Goal: Task Accomplishment & Management: Manage account settings

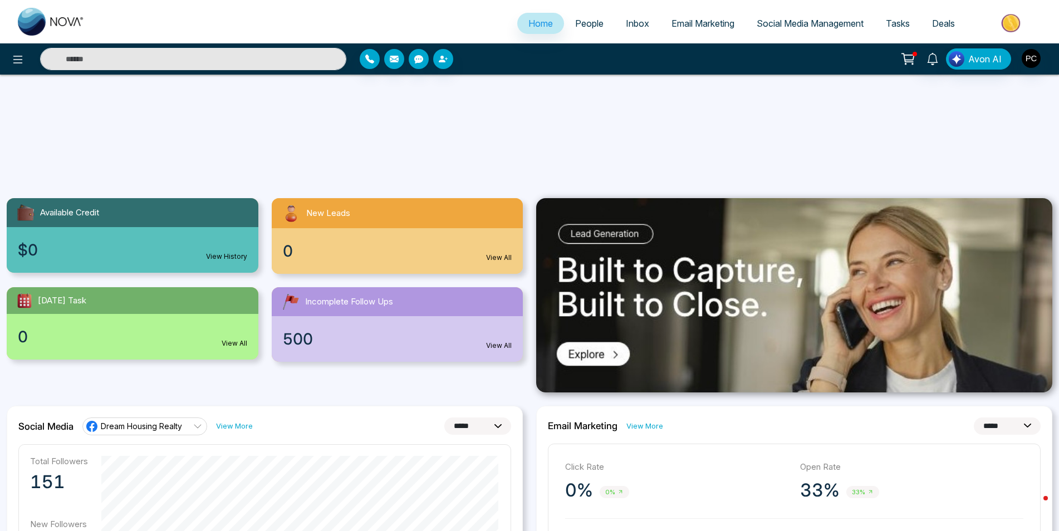
select select "*"
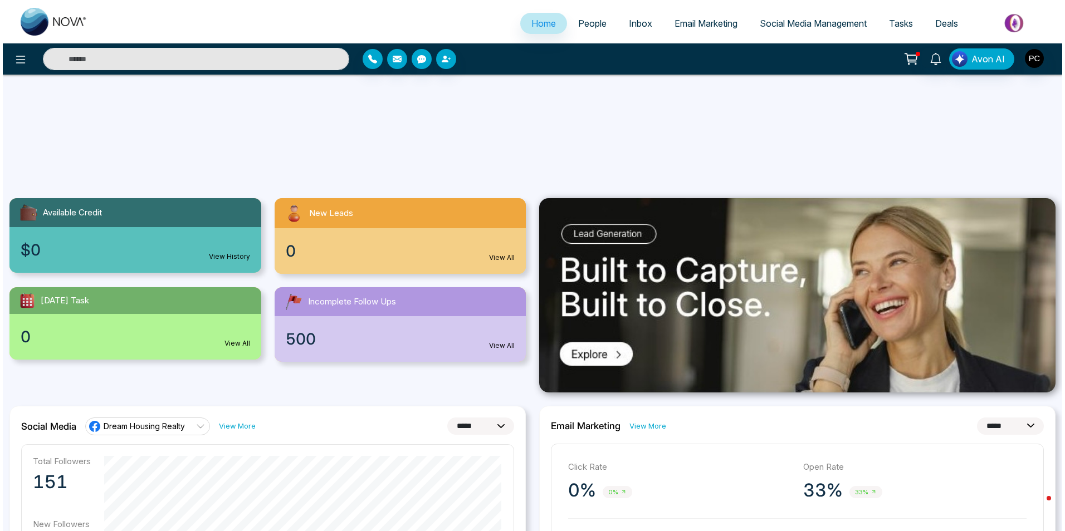
scroll to position [197, 0]
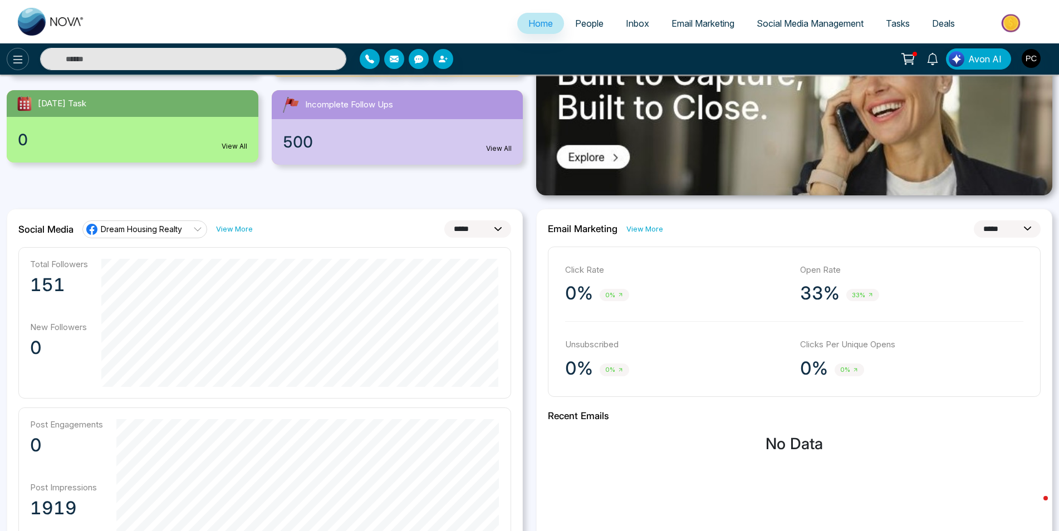
click at [12, 66] on icon at bounding box center [17, 59] width 13 height 13
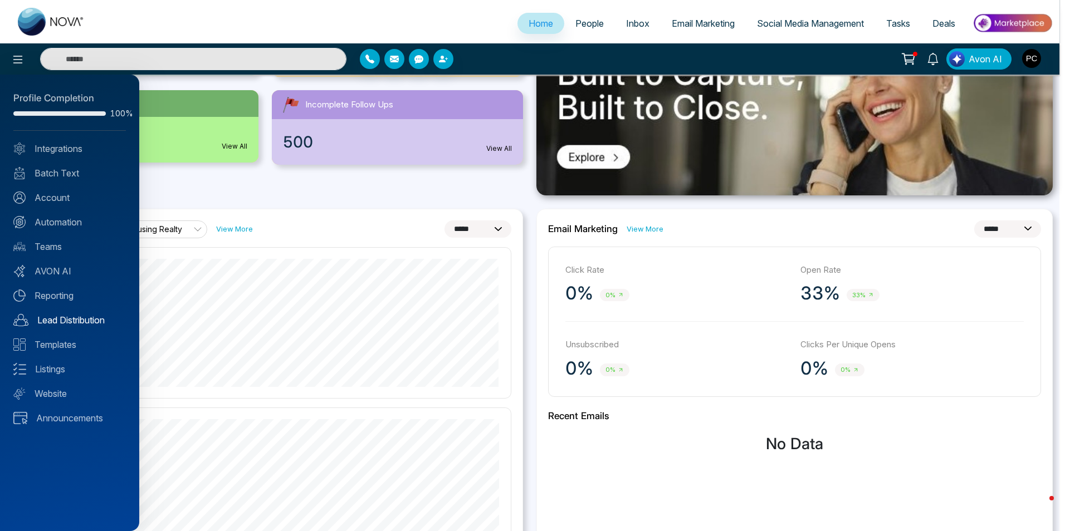
click at [65, 320] on link "Lead Distribution" at bounding box center [69, 320] width 112 height 13
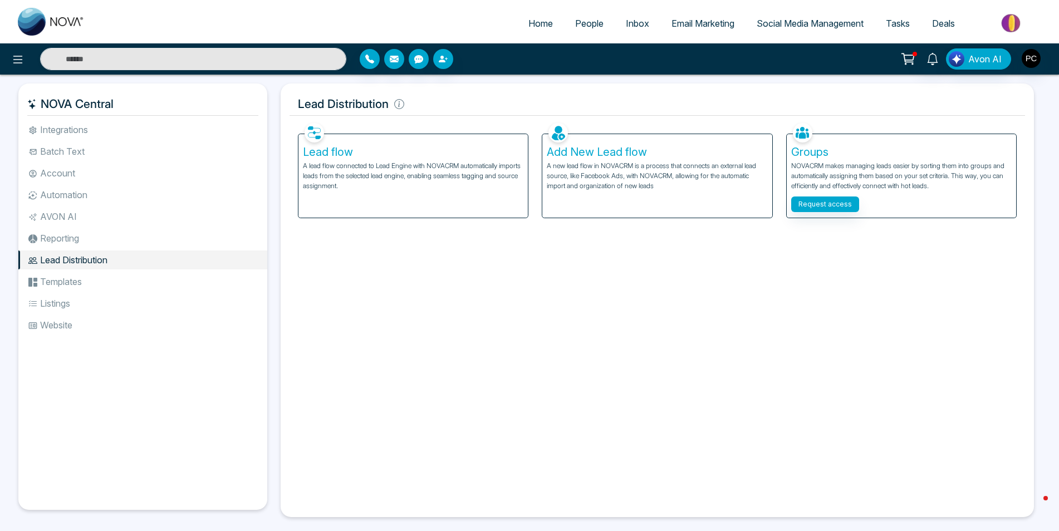
click at [58, 133] on li "Integrations" at bounding box center [142, 129] width 249 height 19
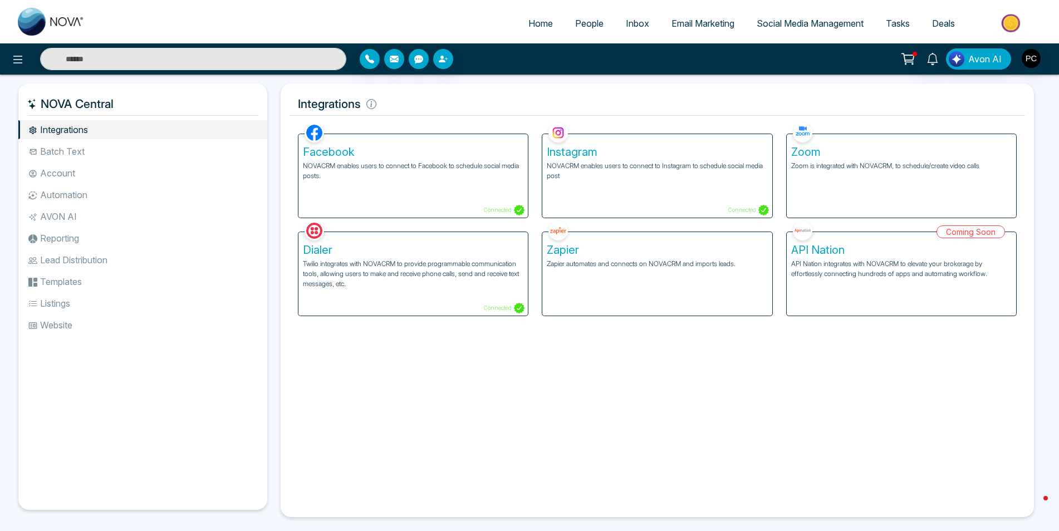
click at [425, 180] on p "NOVACRM enables users to connect to Facebook to schedule social media posts." at bounding box center [413, 171] width 221 height 20
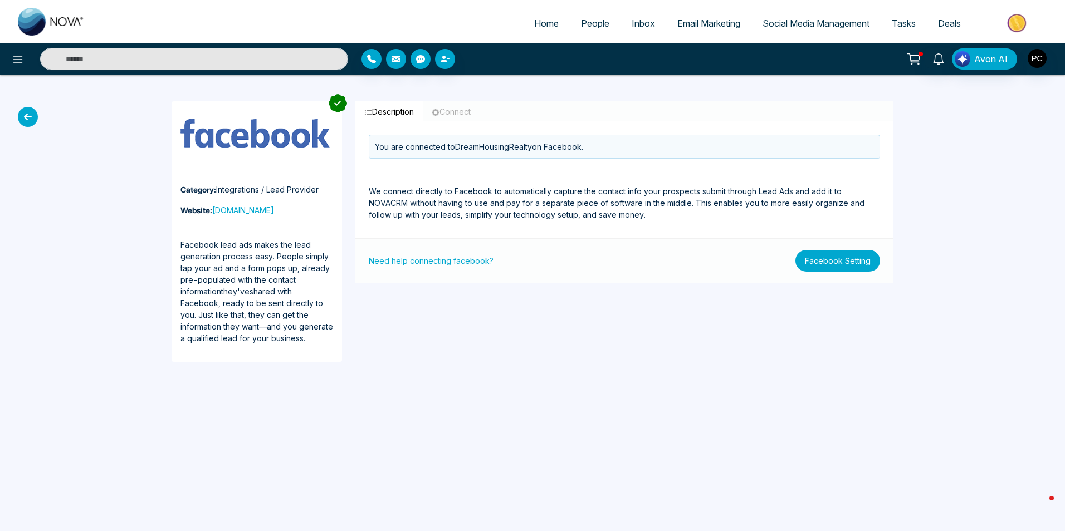
click at [834, 259] on button "Facebook Setting" at bounding box center [837, 261] width 85 height 22
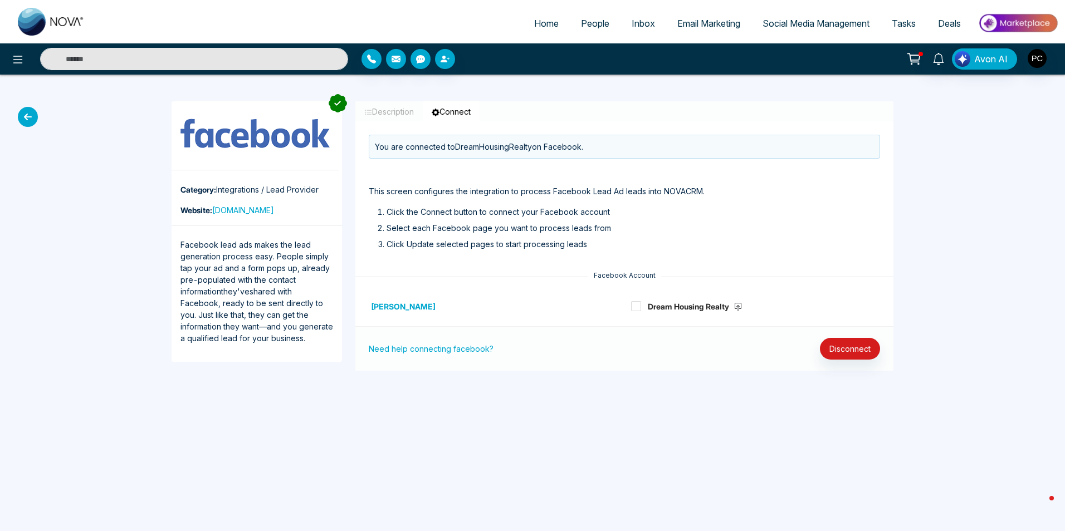
click at [630, 309] on div "Dream Housing Realty" at bounding box center [755, 306] width 262 height 40
click at [633, 301] on span at bounding box center [636, 306] width 10 height 10
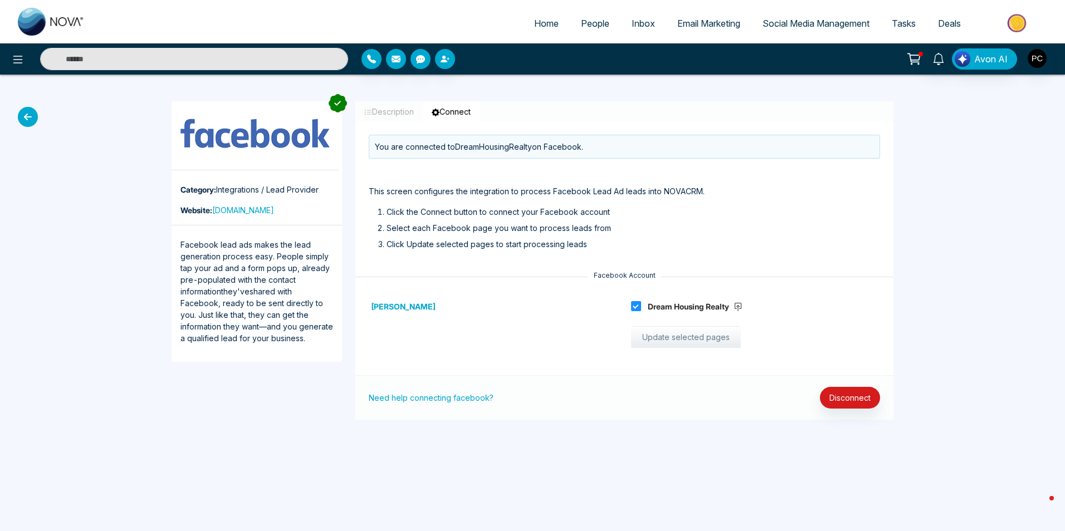
click at [670, 346] on button "Update selected pages" at bounding box center [686, 337] width 110 height 22
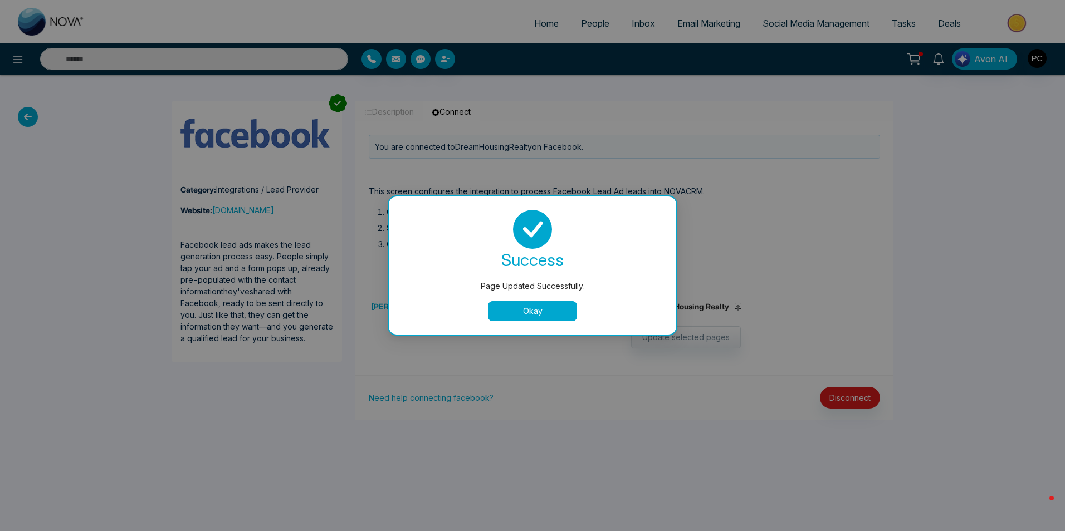
click at [553, 312] on button "Okay" at bounding box center [532, 311] width 89 height 20
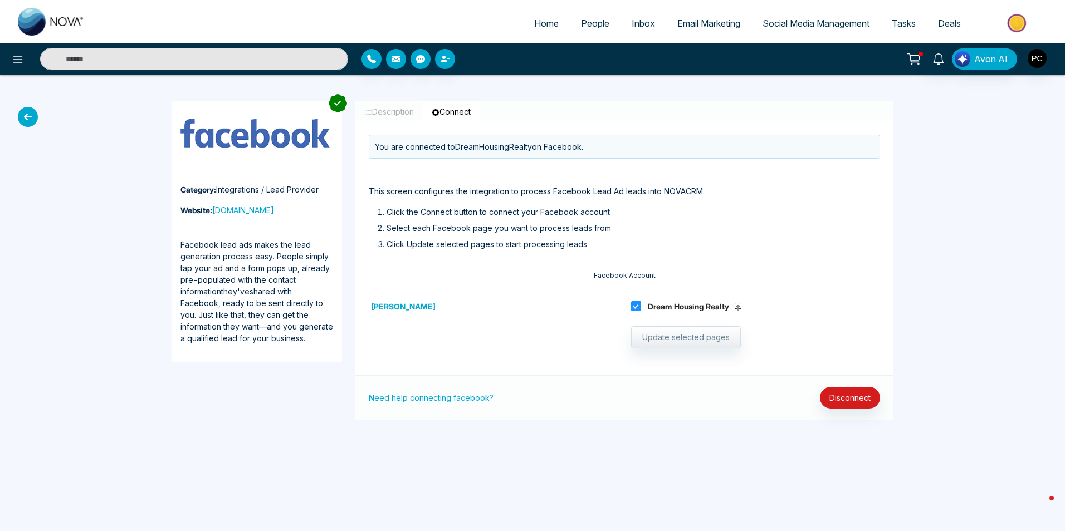
click at [540, 23] on span "Home" at bounding box center [546, 23] width 25 height 11
select select "*"
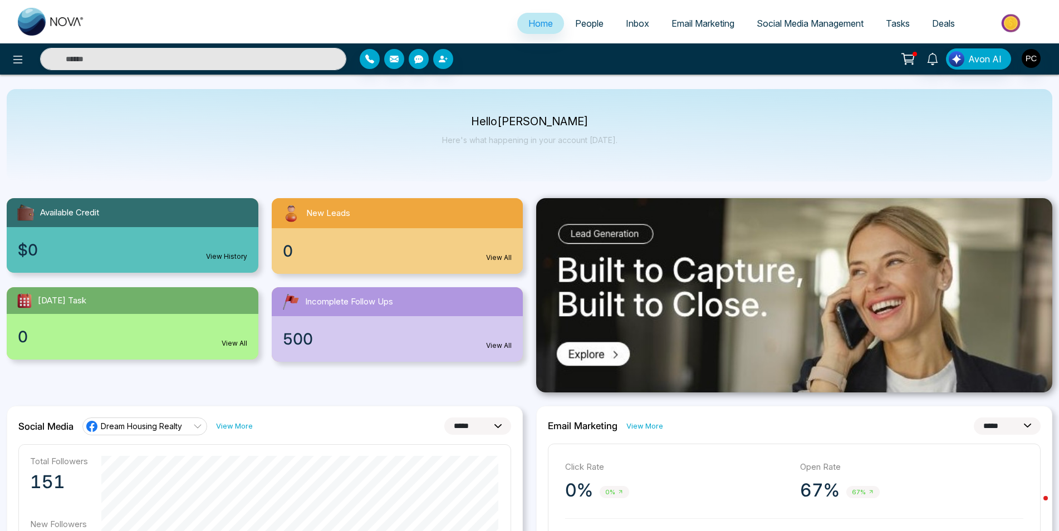
click at [324, 223] on div "New Leads" at bounding box center [398, 213] width 252 height 30
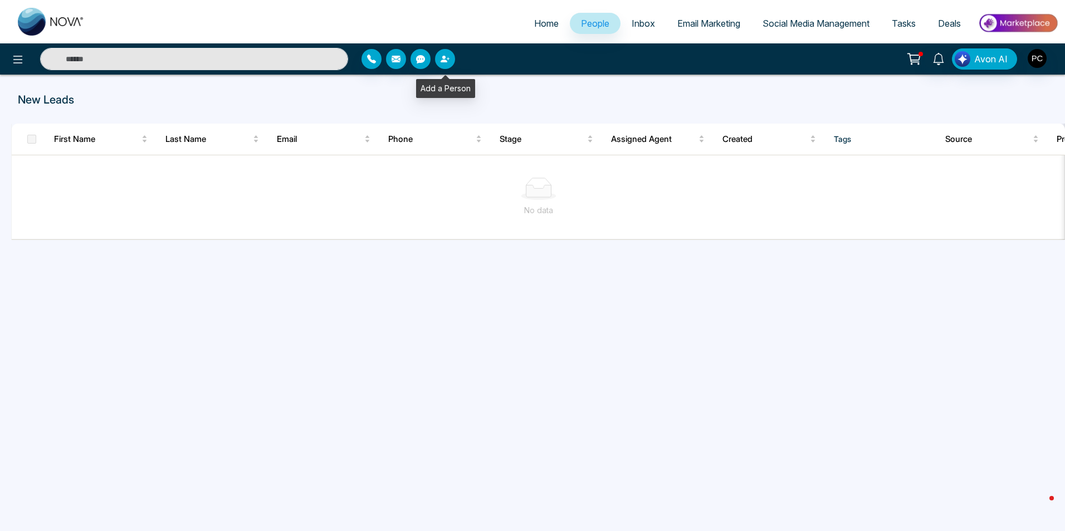
click at [444, 65] on button "button" at bounding box center [445, 59] width 20 height 20
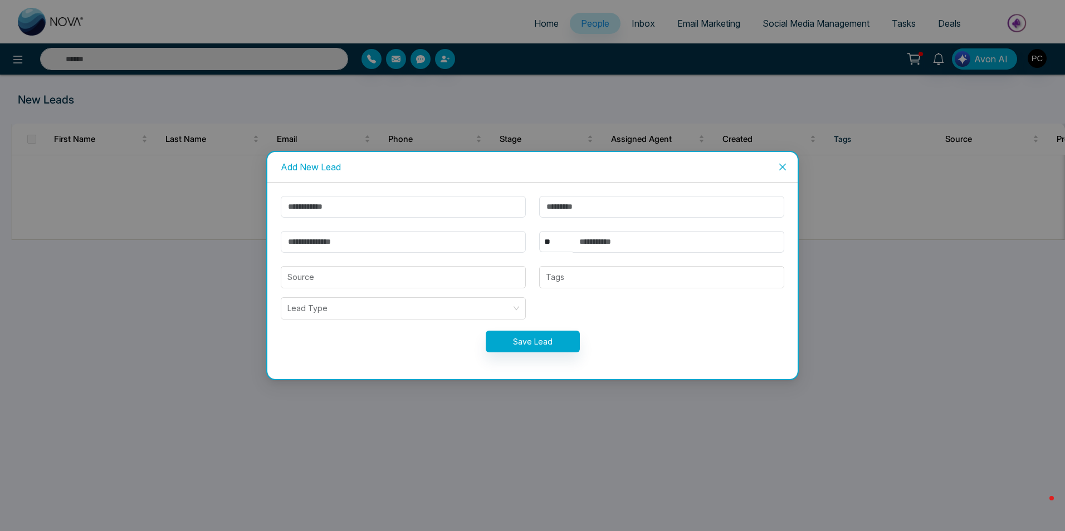
click at [779, 167] on icon "close" at bounding box center [782, 167] width 9 height 9
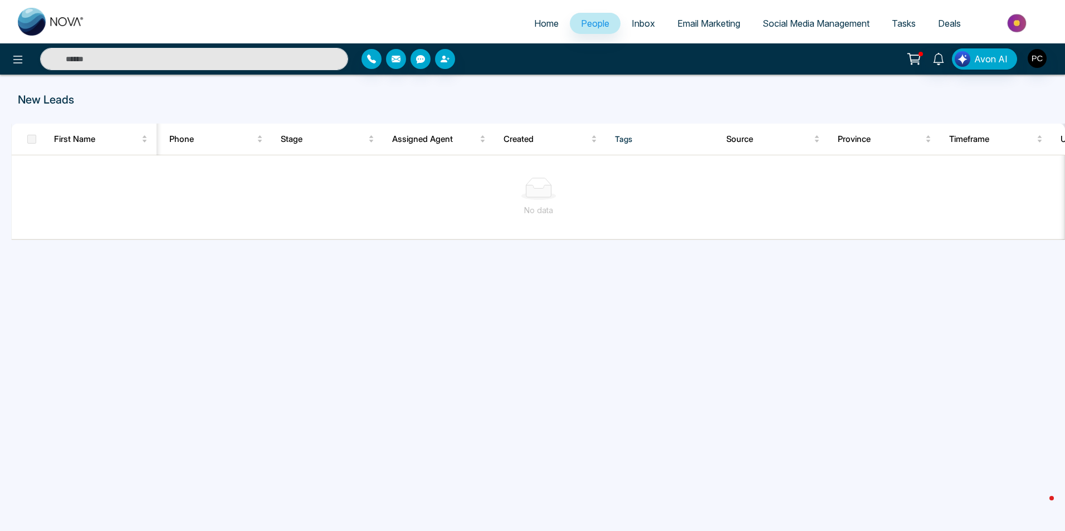
scroll to position [0, 76]
click at [20, 61] on icon at bounding box center [17, 59] width 13 height 13
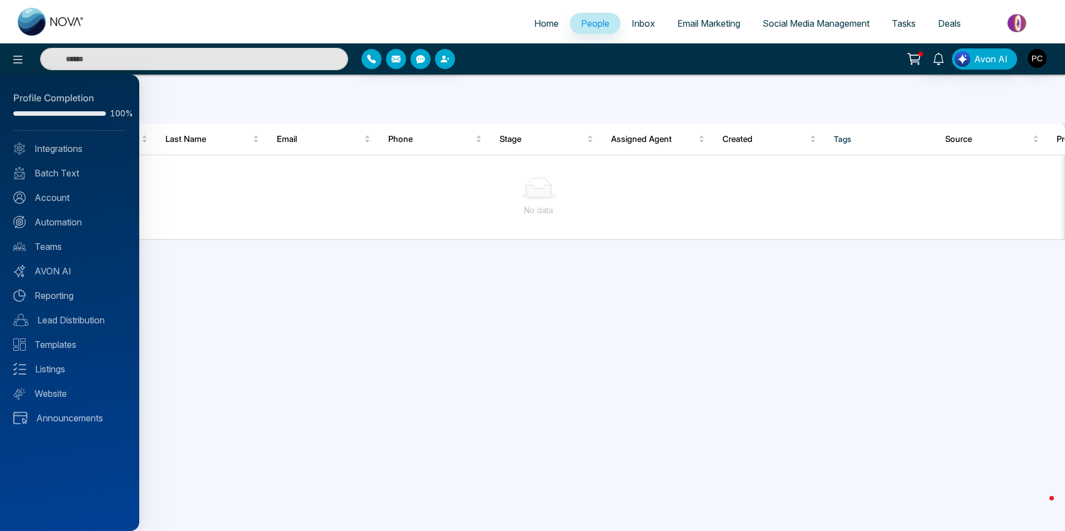
click at [328, 332] on div at bounding box center [532, 265] width 1065 height 531
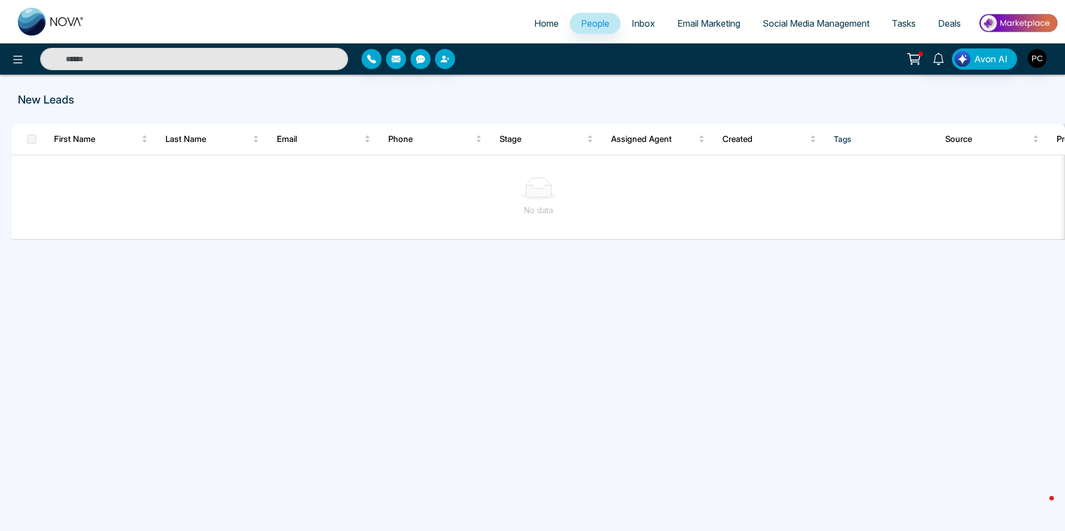
click at [7, 48] on button at bounding box center [18, 59] width 22 height 22
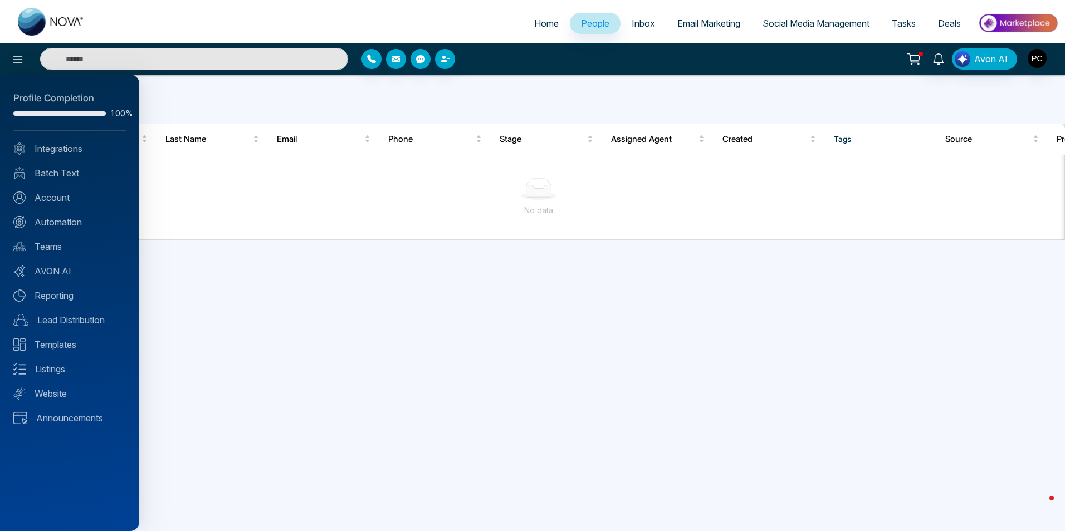
click at [538, 26] on div at bounding box center [532, 265] width 1065 height 531
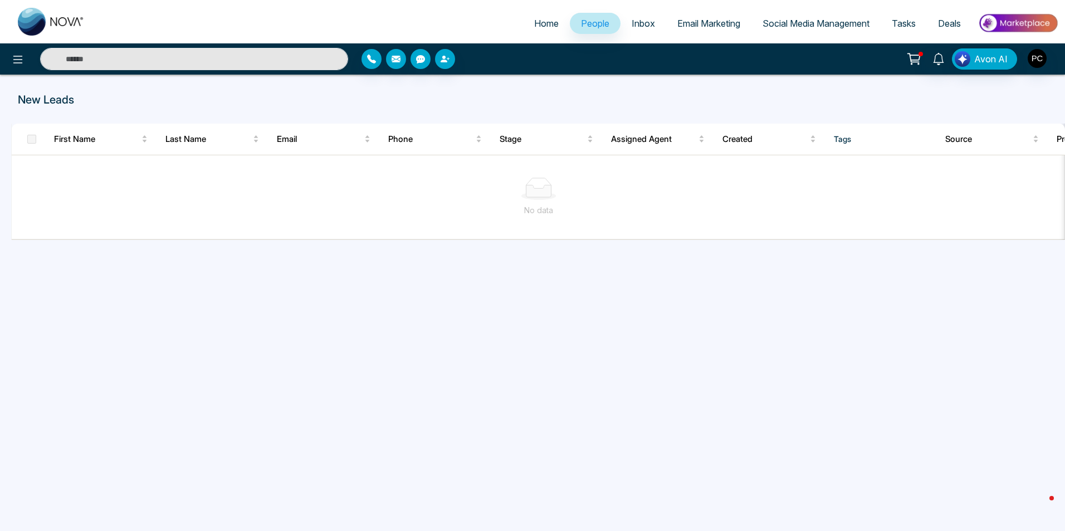
click at [538, 26] on span "Home" at bounding box center [546, 23] width 25 height 11
select select "*"
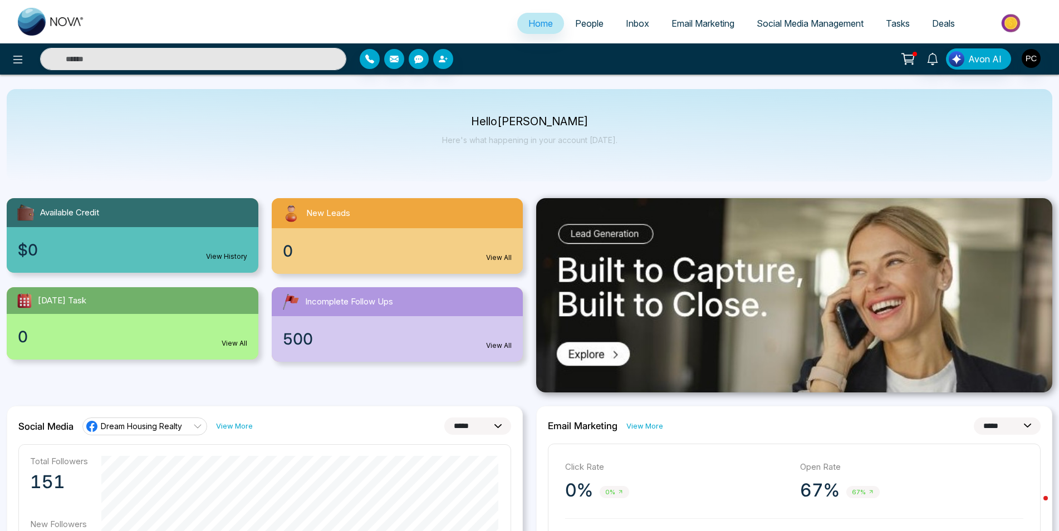
click at [500, 350] on link "View All" at bounding box center [499, 346] width 26 height 10
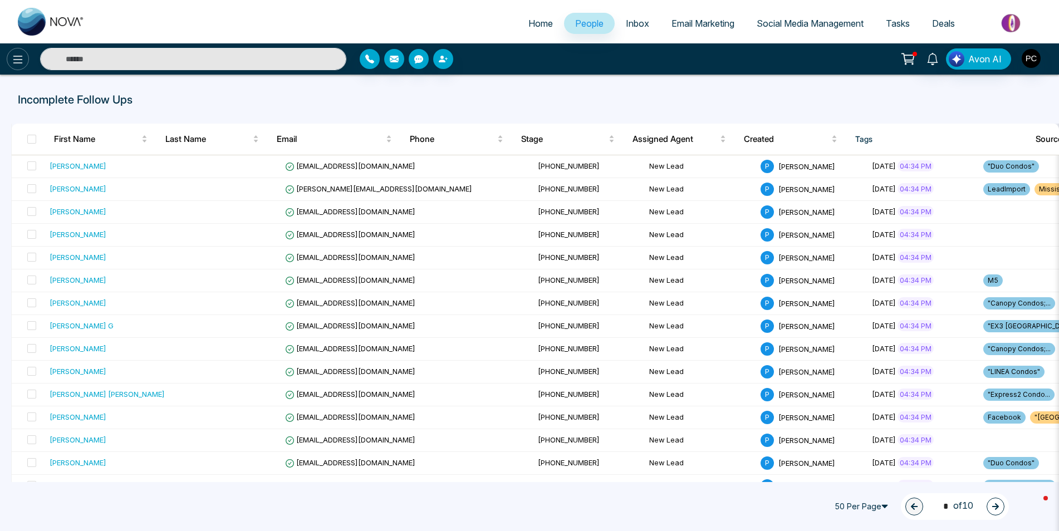
click at [12, 61] on icon at bounding box center [17, 59] width 13 height 13
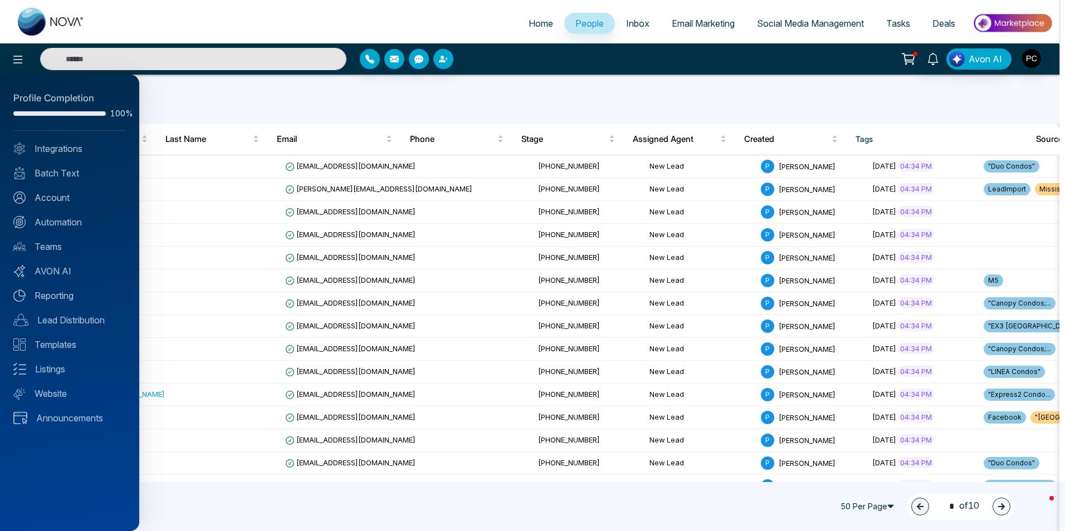
click at [531, 24] on div at bounding box center [532, 265] width 1065 height 531
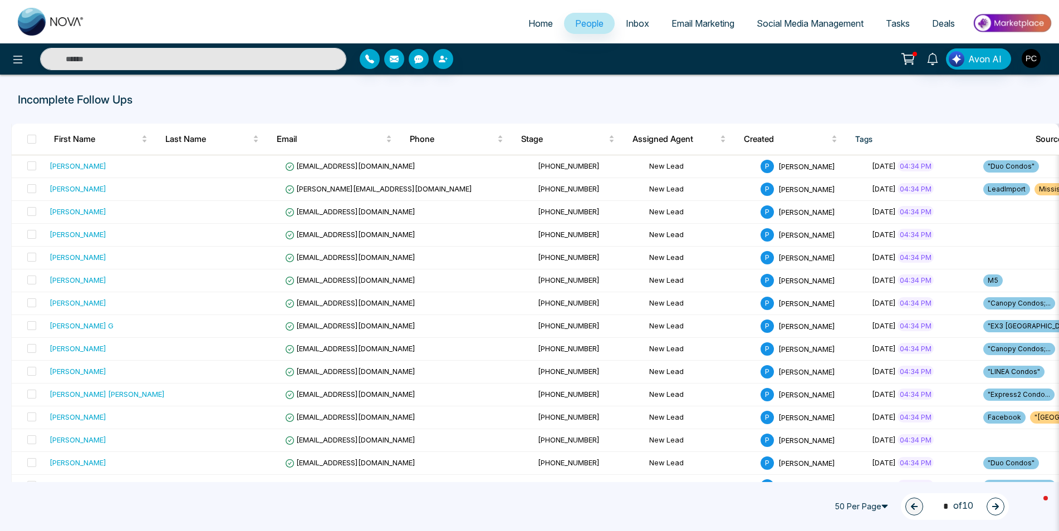
click at [531, 24] on span "Home" at bounding box center [540, 23] width 25 height 11
select select "*"
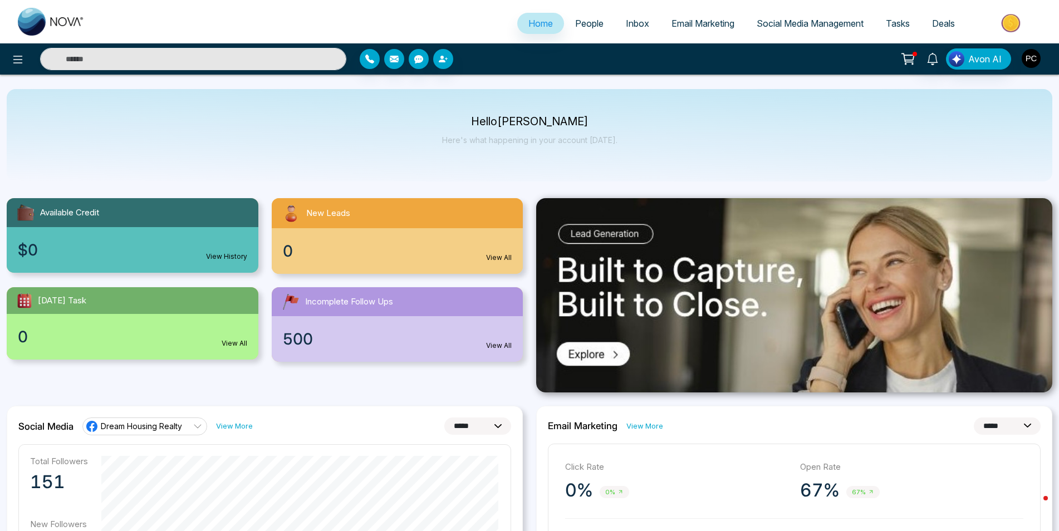
click at [1034, 61] on img "button" at bounding box center [1031, 58] width 19 height 19
